Goal: Transaction & Acquisition: Purchase product/service

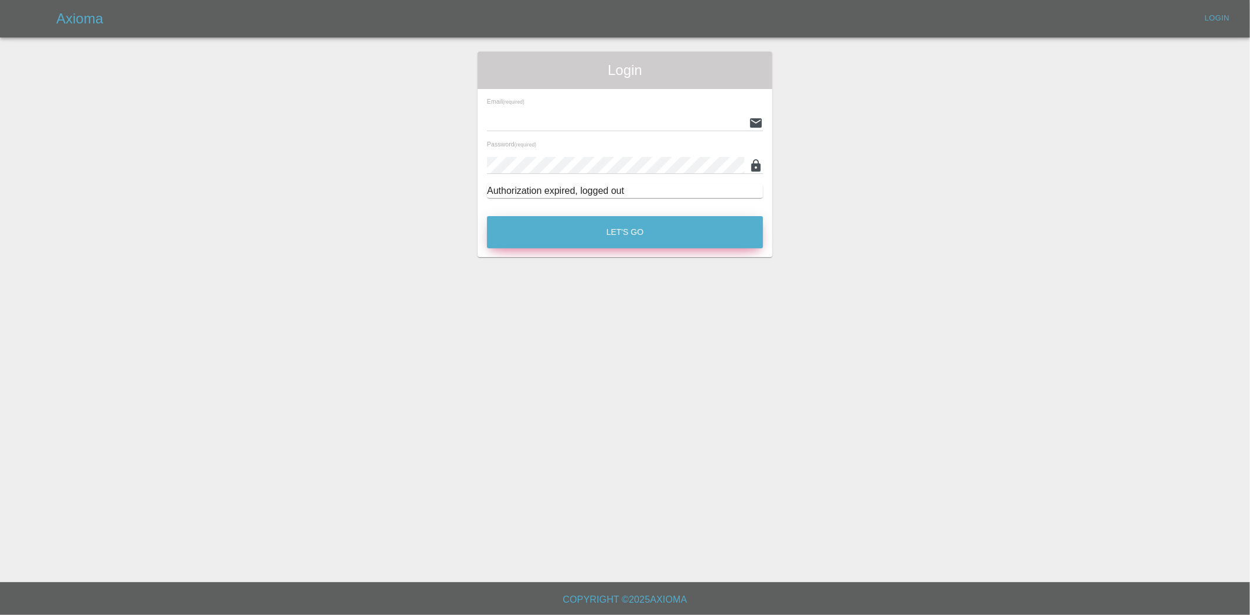
type input "[PERSON_NAME][EMAIL_ADDRESS][PERSON_NAME][DOMAIN_NAME]"
click at [637, 241] on button "Let's Go" at bounding box center [625, 232] width 276 height 32
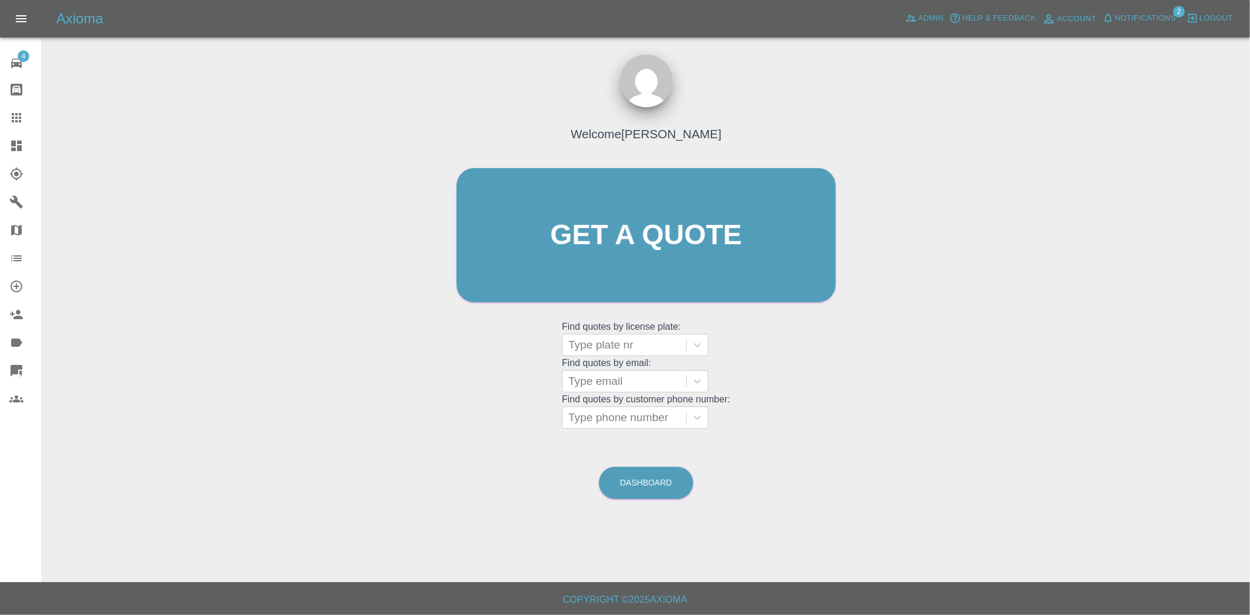
click at [14, 373] on icon at bounding box center [17, 371] width 12 height 12
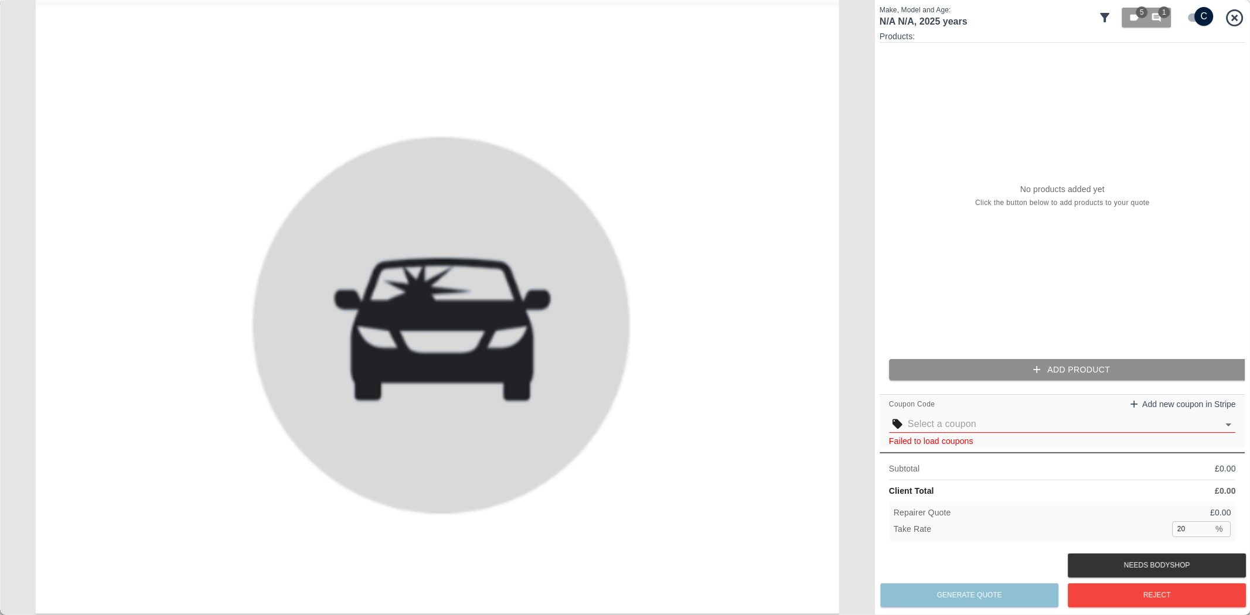
click at [1023, 367] on button "Add Product" at bounding box center [1072, 370] width 366 height 22
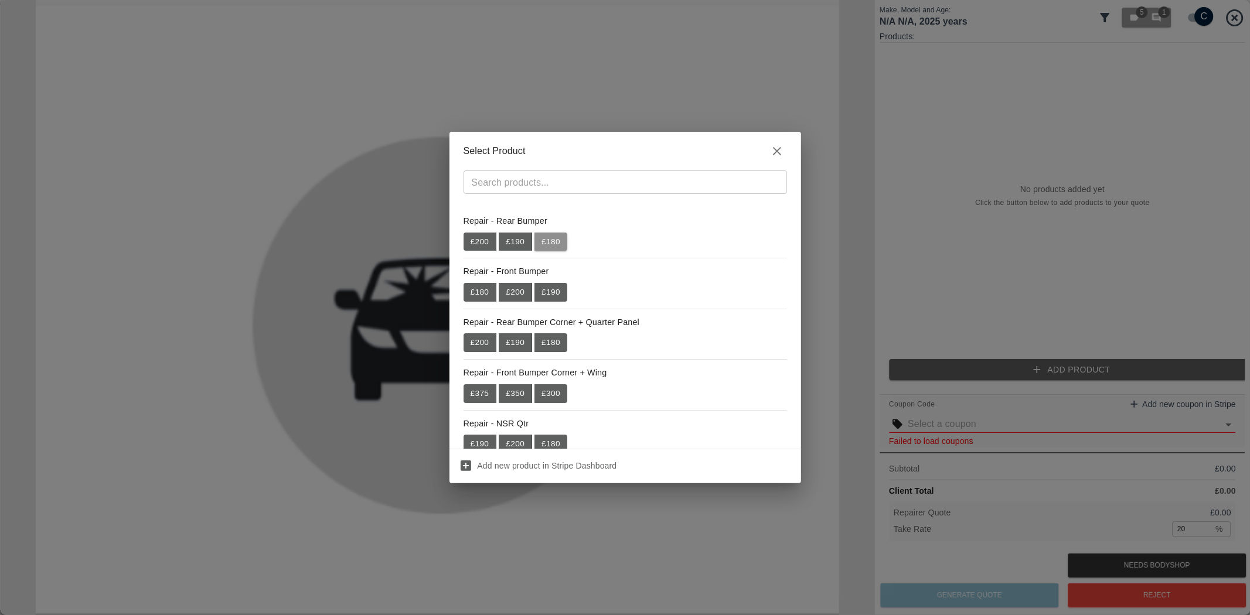
click at [543, 242] on button "£ 180" at bounding box center [550, 242] width 33 height 19
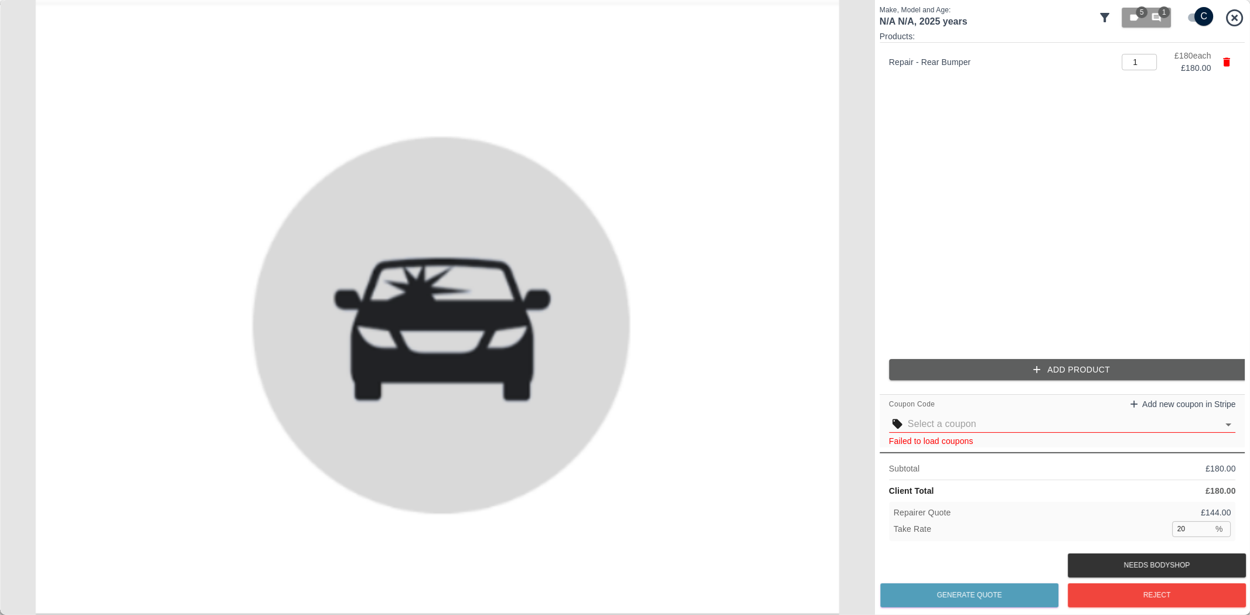
click at [958, 364] on button "Add Product" at bounding box center [1072, 370] width 366 height 22
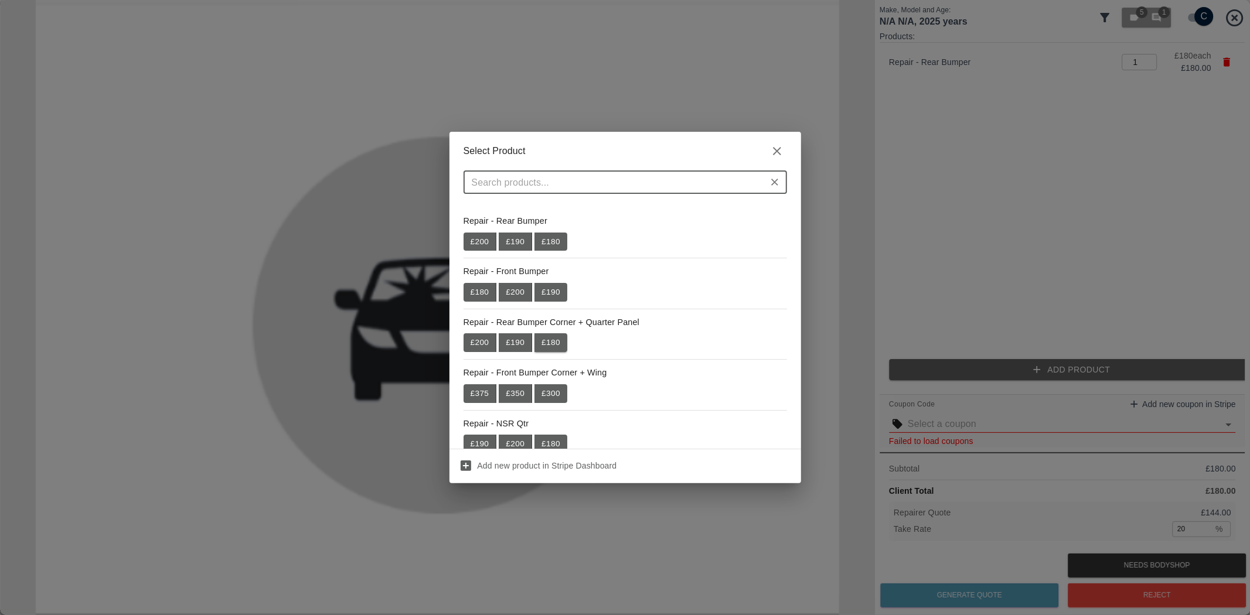
click at [549, 339] on button "£ 180" at bounding box center [550, 342] width 33 height 19
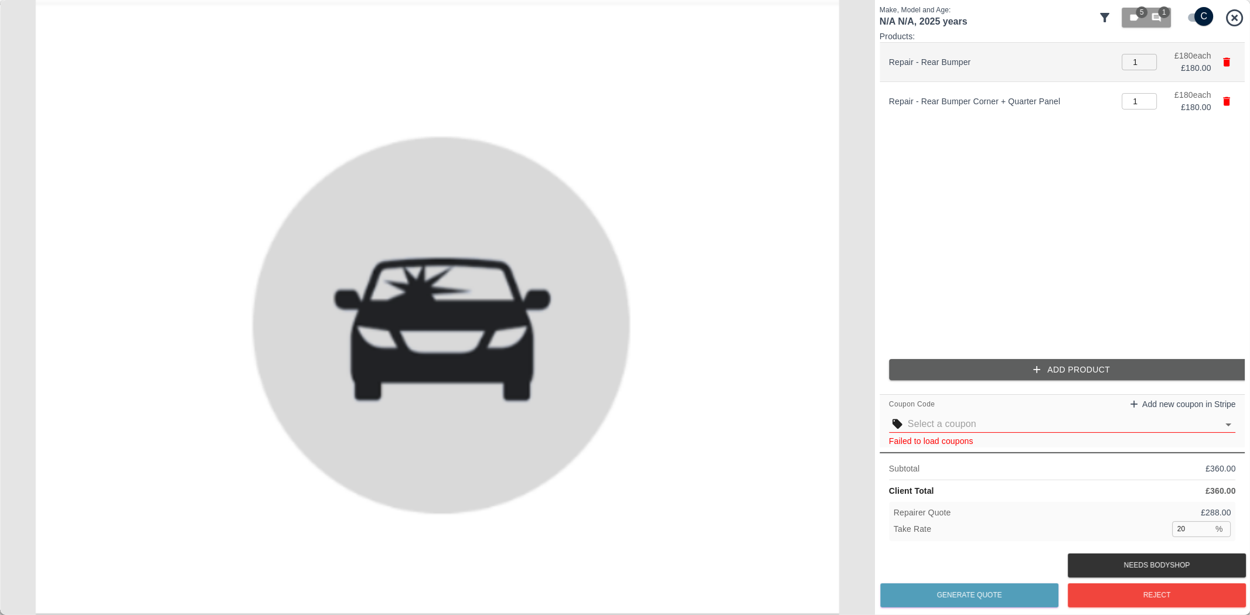
click at [1229, 66] on icon "button" at bounding box center [1227, 62] width 7 height 9
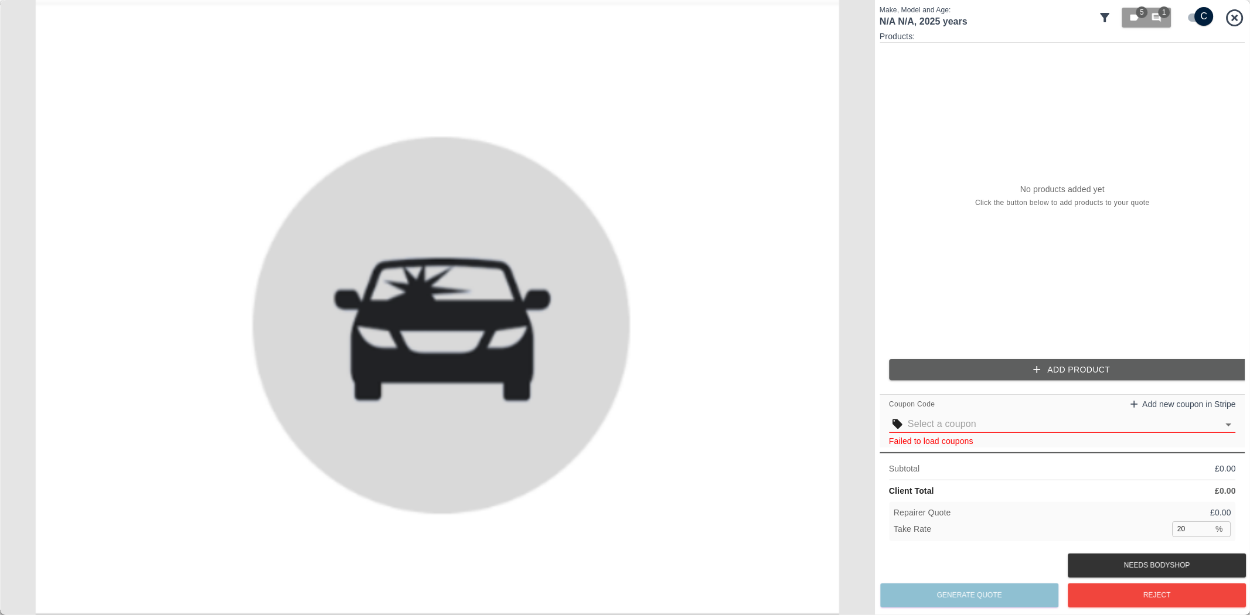
click at [1237, 19] on icon at bounding box center [1234, 17] width 17 height 17
